Goal: Obtain resource: Obtain resource

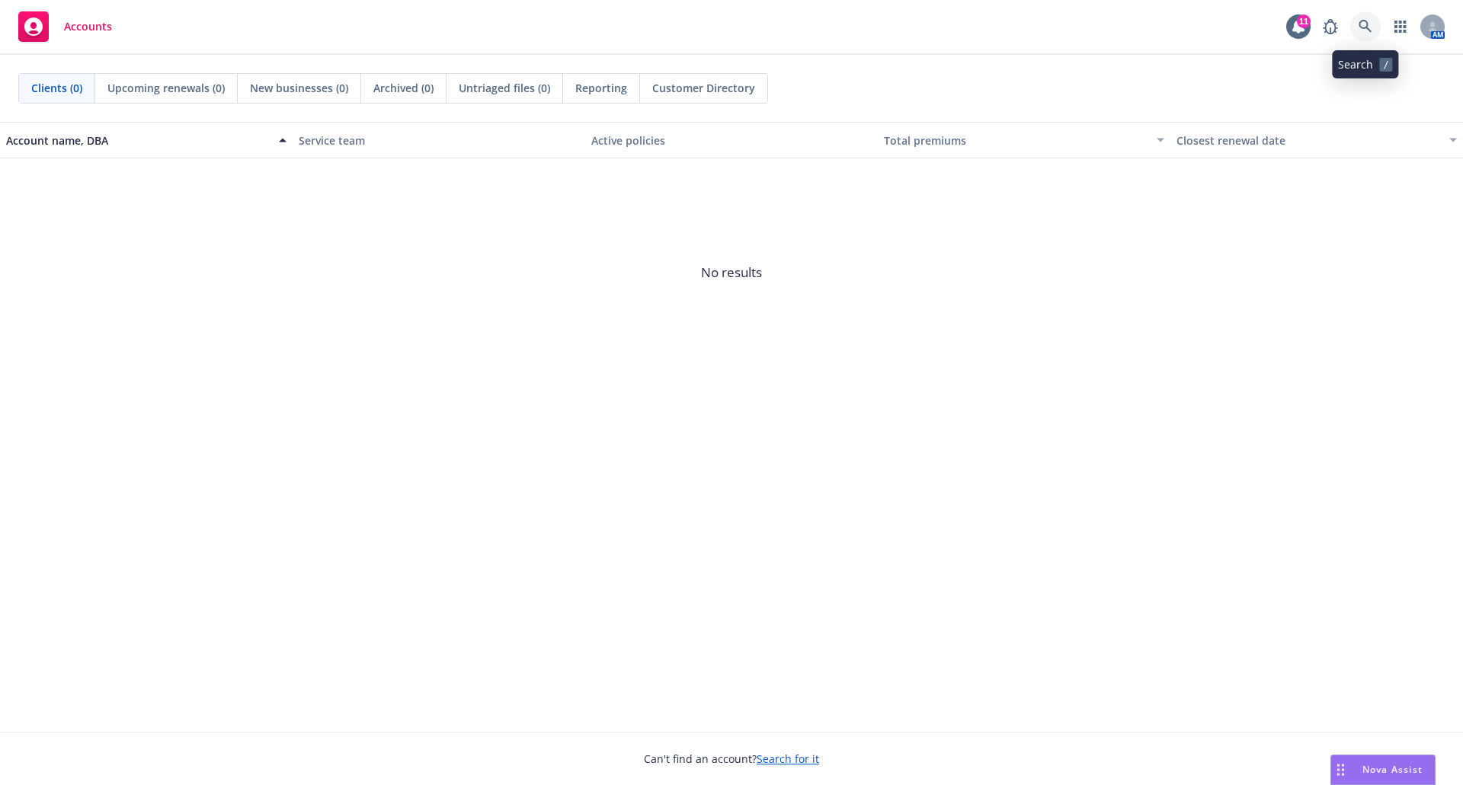
click at [1370, 24] on icon at bounding box center [1365, 27] width 14 height 14
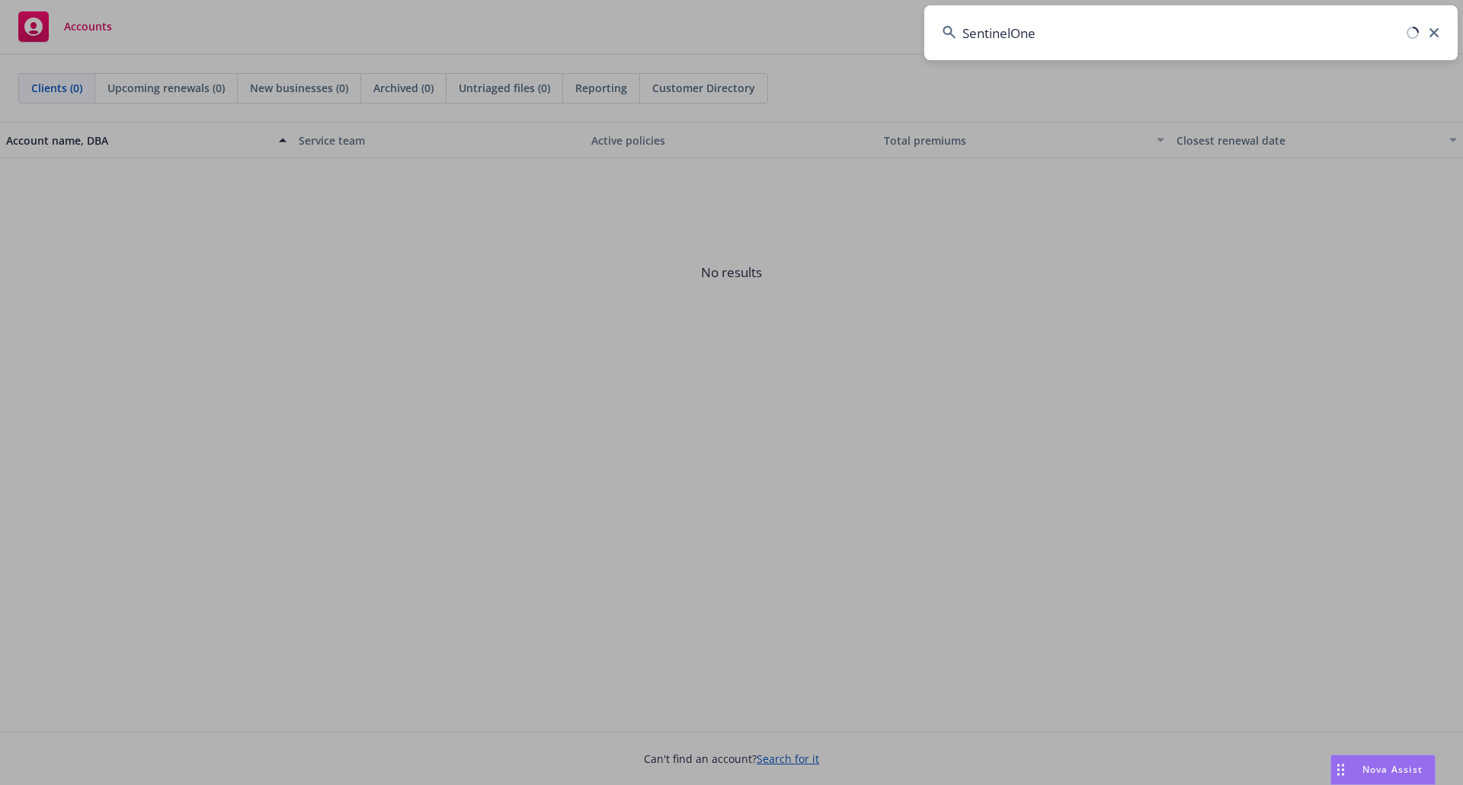
type input "SentinelOne"
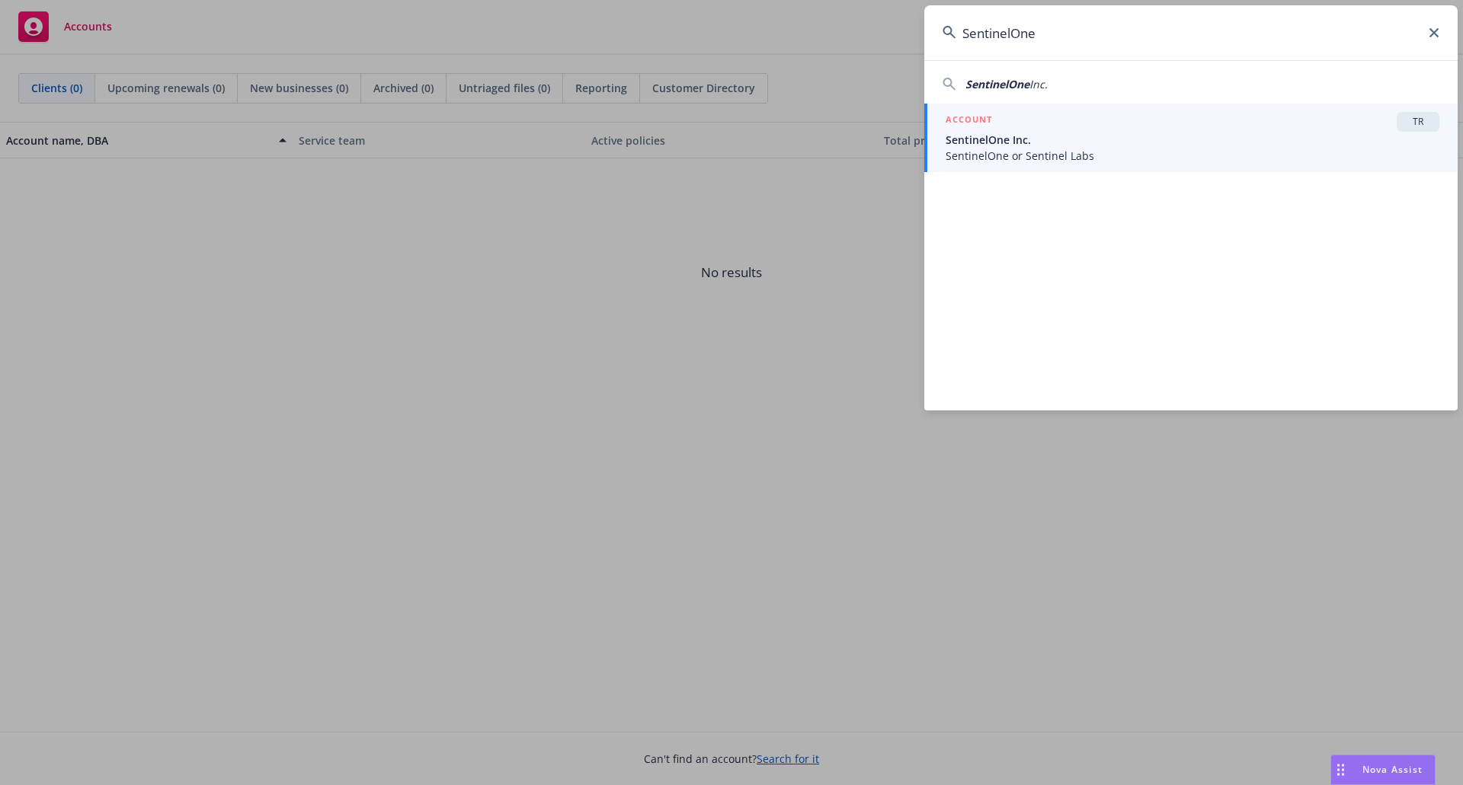
click at [1042, 134] on span "SentinelOne Inc." at bounding box center [1192, 140] width 494 height 16
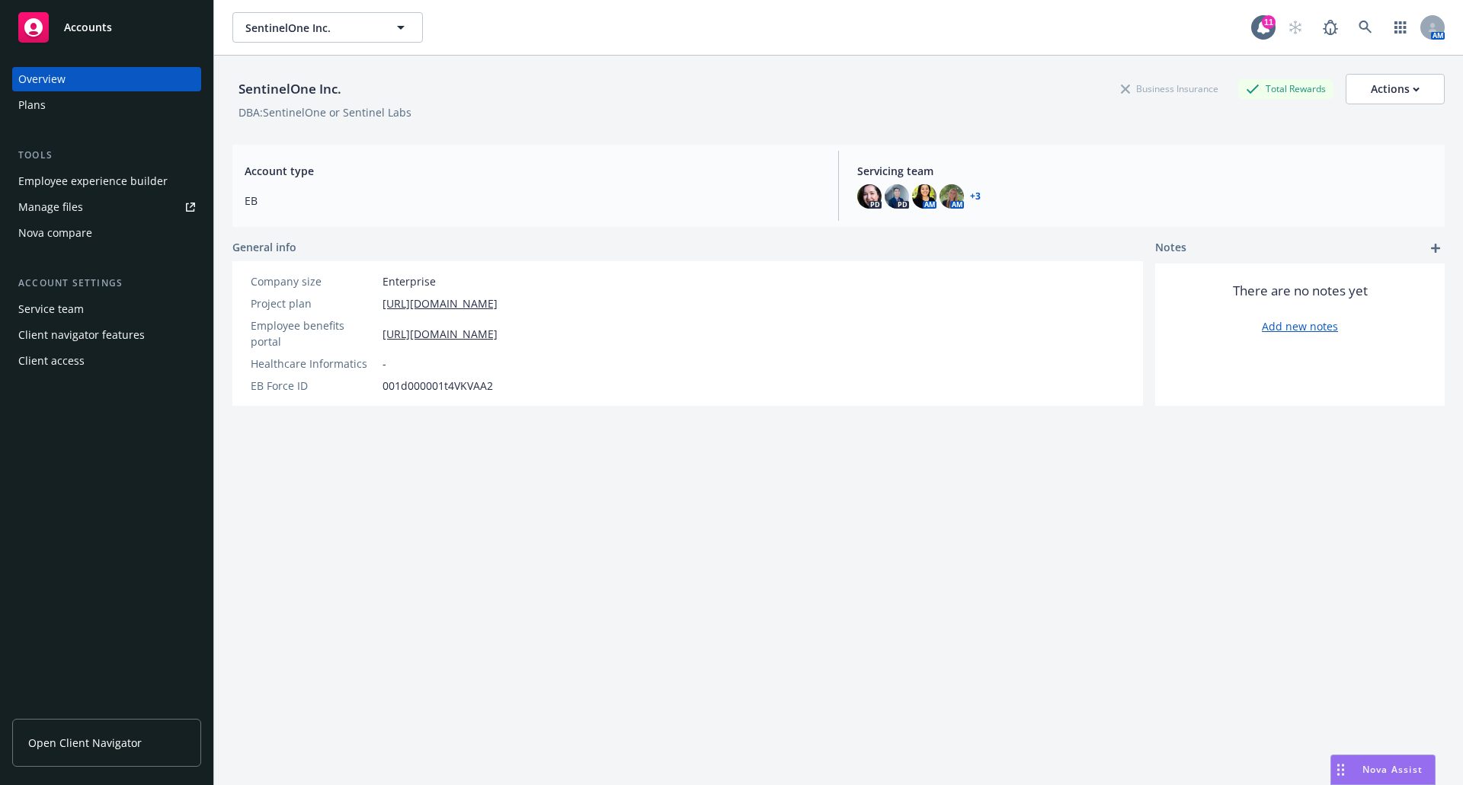
click at [59, 209] on div "Manage files" at bounding box center [50, 207] width 65 height 24
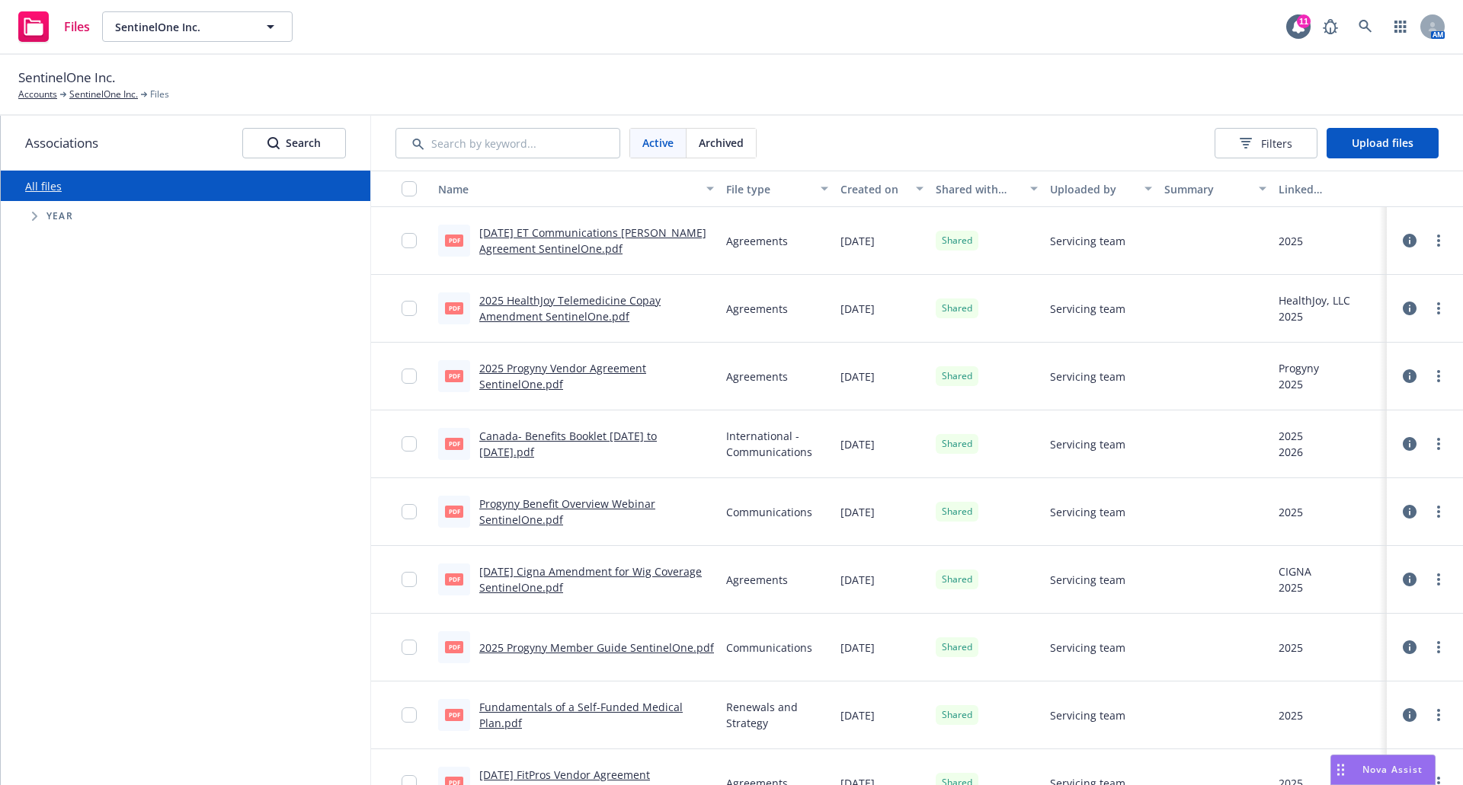
click at [34, 216] on icon "Tree Example" at bounding box center [35, 216] width 6 height 9
click at [52, 422] on icon "Tree Example" at bounding box center [53, 425] width 5 height 9
click at [72, 456] on icon "Tree Example" at bounding box center [72, 457] width 5 height 9
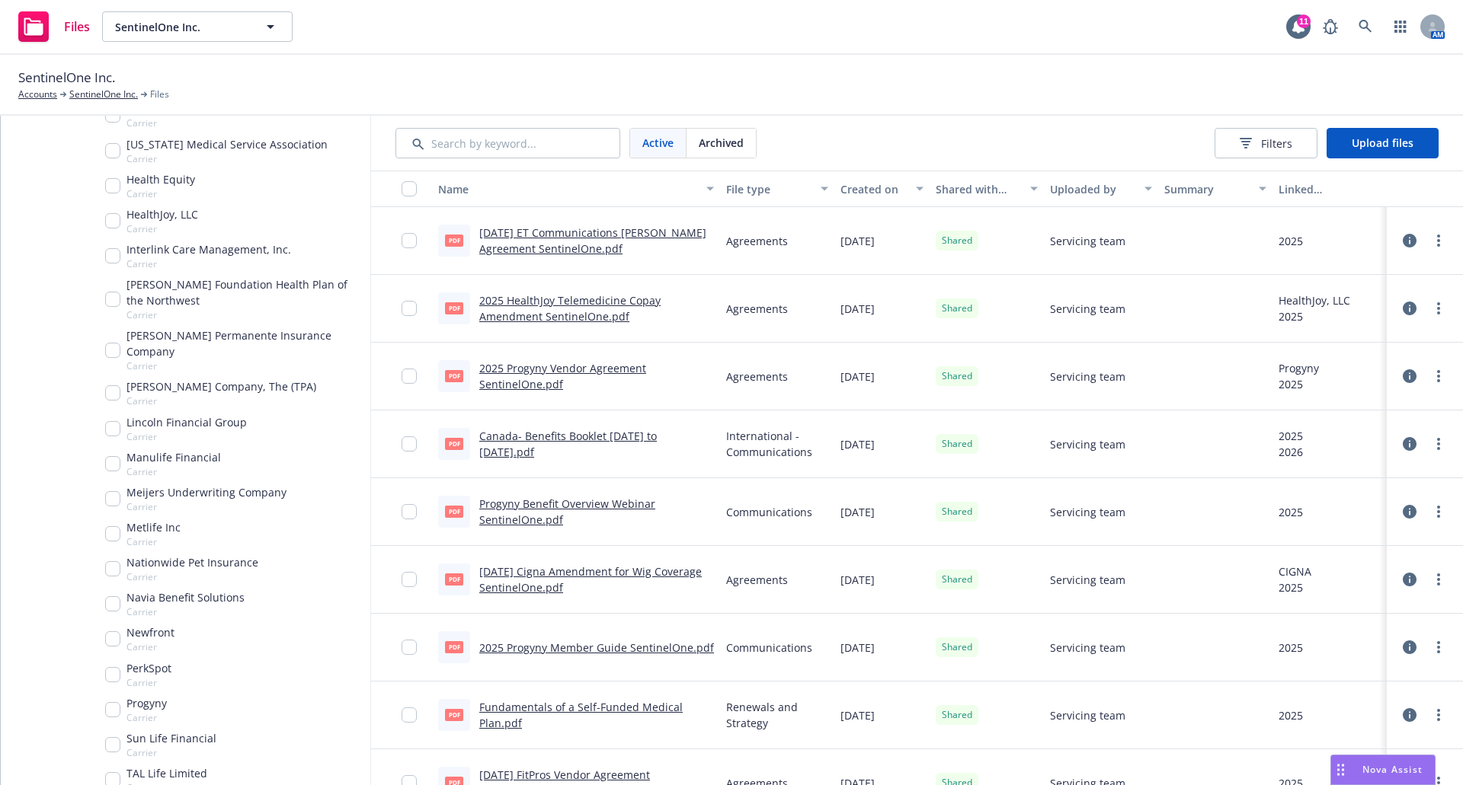
scroll to position [838, 0]
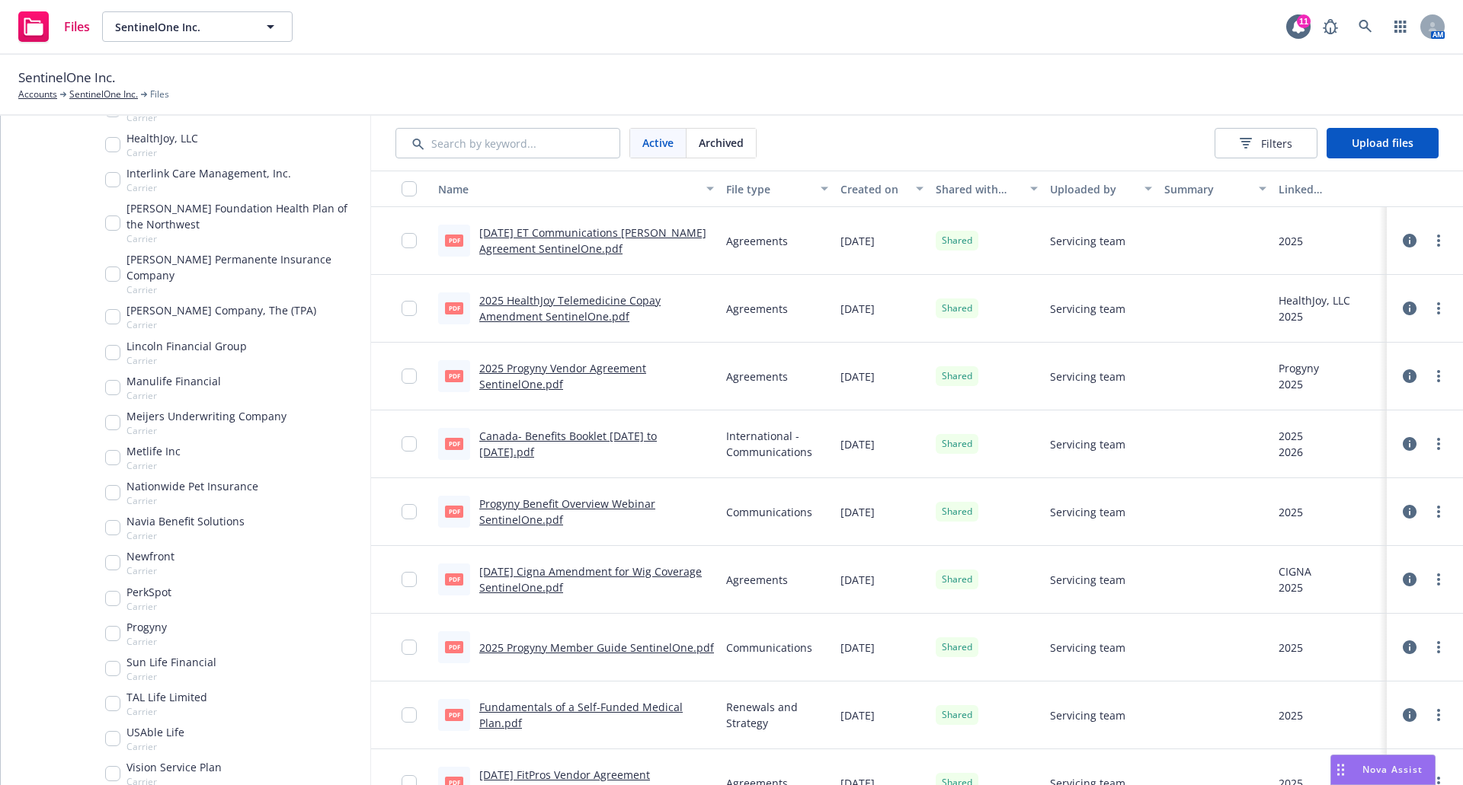
click at [113, 626] on input "Tree Example" at bounding box center [112, 633] width 15 height 15
